Goal: Transaction & Acquisition: Purchase product/service

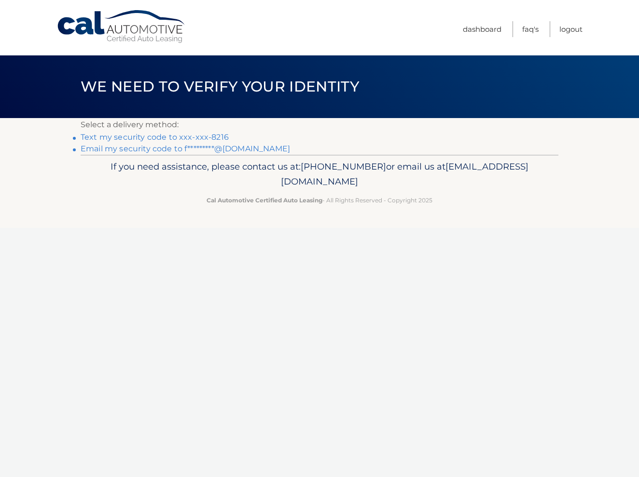
click at [221, 135] on link "Text my security code to xxx-xxx-8216" at bounding box center [155, 137] width 148 height 9
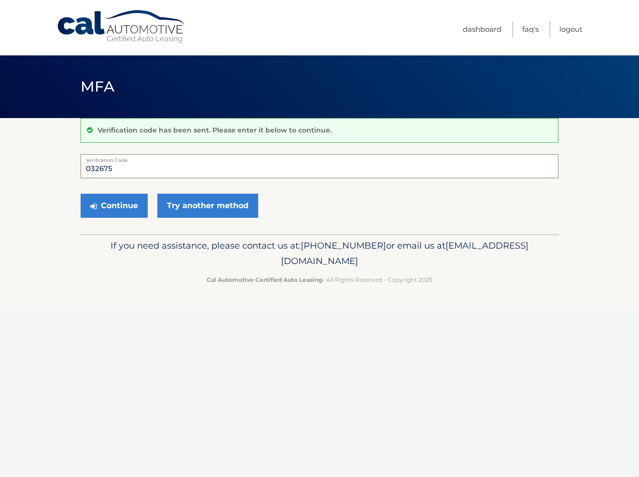
type input "032675"
click at [114, 205] on button "Continue" at bounding box center [114, 206] width 67 height 24
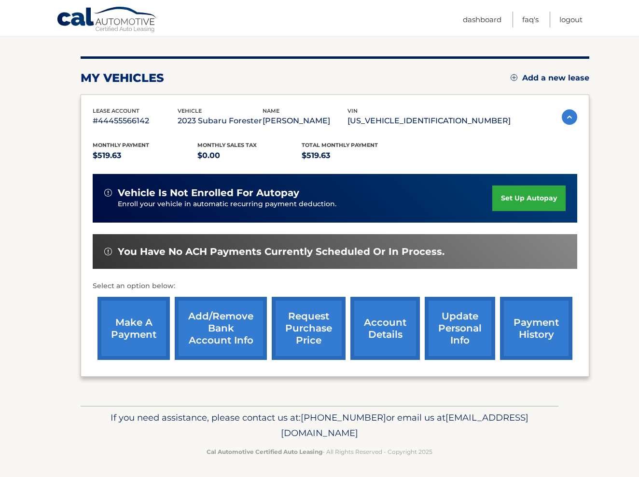
scroll to position [105, 0]
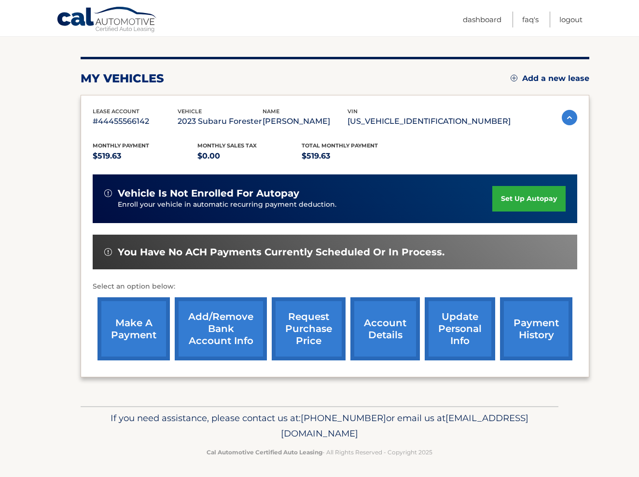
click at [139, 330] on link "make a payment" at bounding box center [133, 329] width 72 height 63
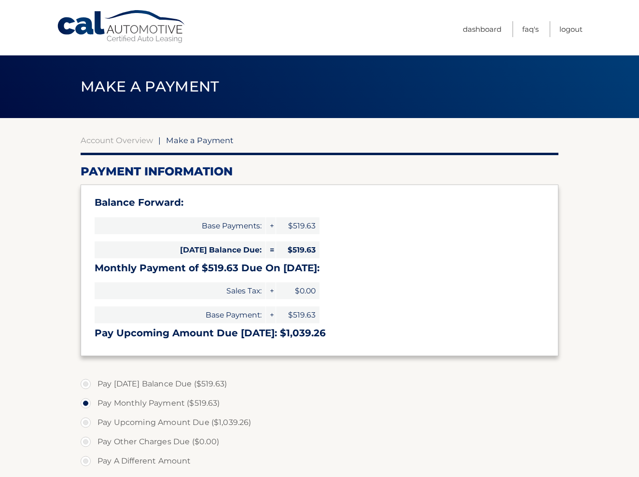
select select "ZDVlZTRiYjUtZjc5NS00OTA3LTg1NzEtMTgxNjIwYzA0OGQ3"
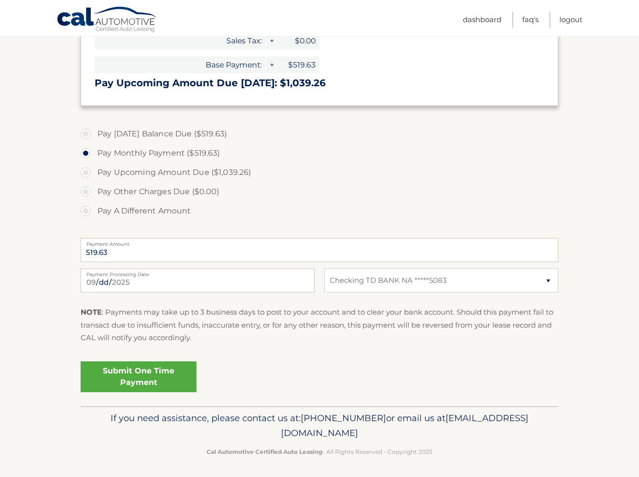
scroll to position [250, 0]
click at [150, 377] on link "Submit One Time Payment" at bounding box center [139, 377] width 116 height 31
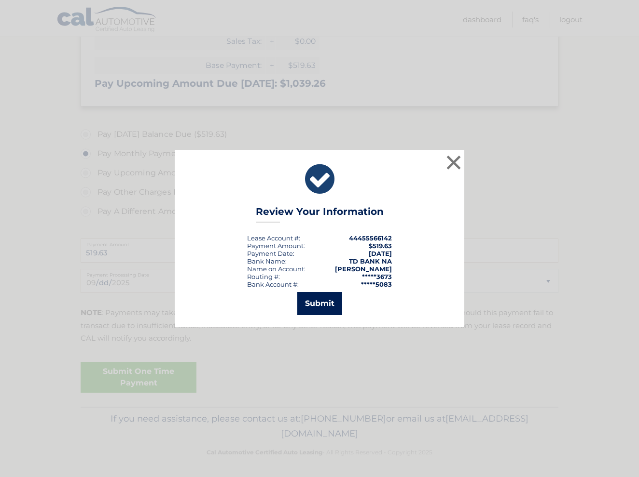
click at [324, 305] on button "Submit" at bounding box center [319, 303] width 45 height 23
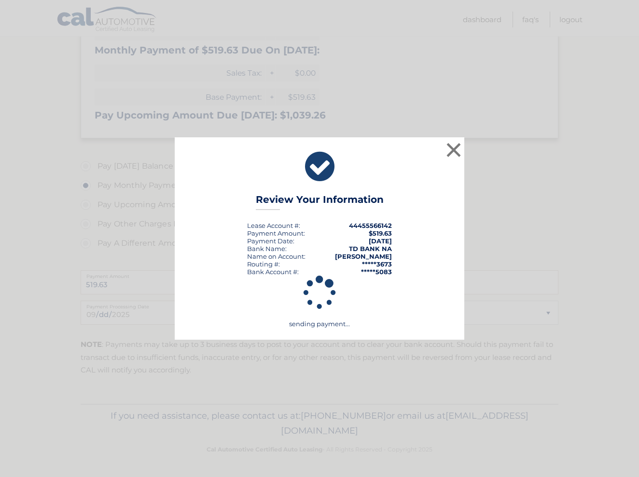
scroll to position [215, 0]
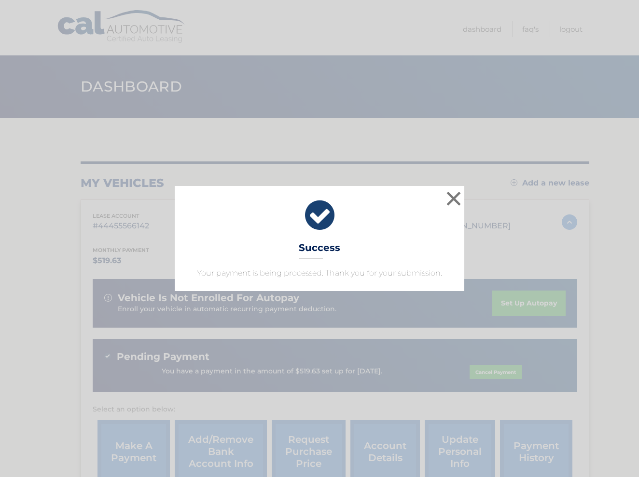
click at [452, 196] on button "×" at bounding box center [453, 198] width 19 height 19
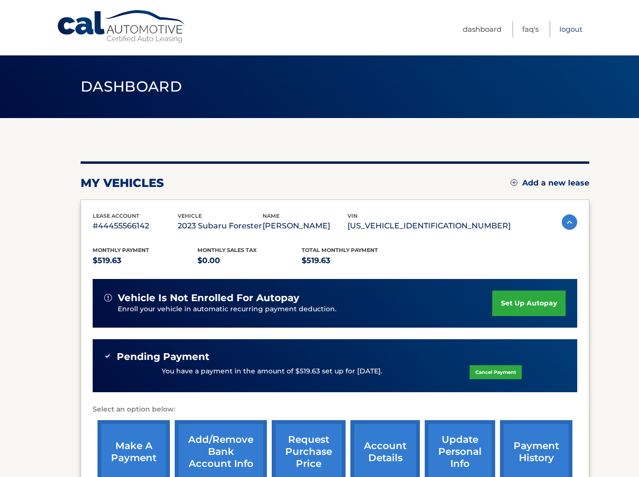
click at [577, 31] on link "Logout" at bounding box center [570, 29] width 23 height 16
